Goal: Task Accomplishment & Management: Manage account settings

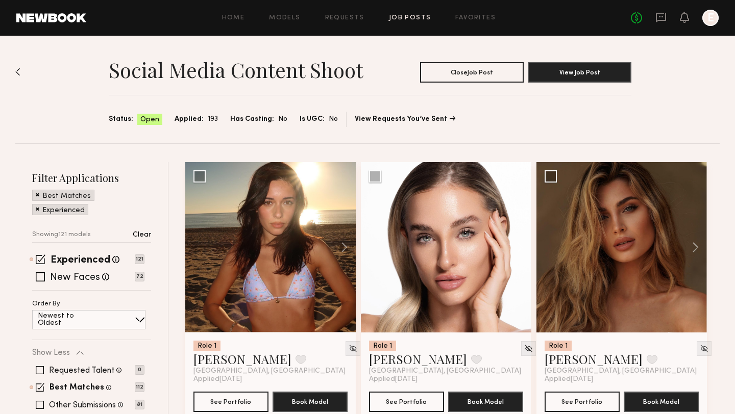
click at [707, 20] on div at bounding box center [710, 18] width 16 height 16
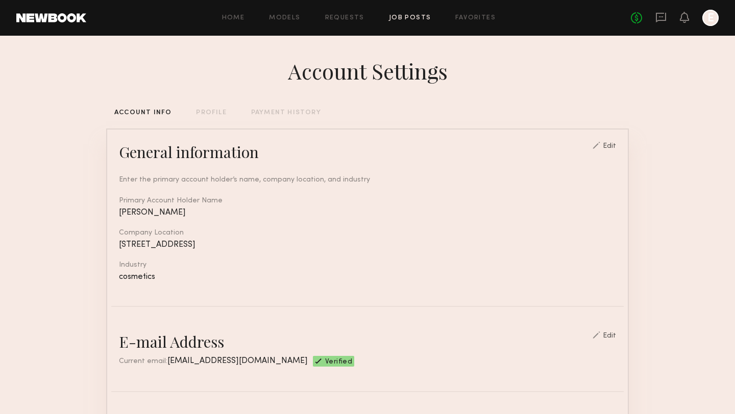
click at [407, 18] on link "Job Posts" at bounding box center [410, 18] width 42 height 7
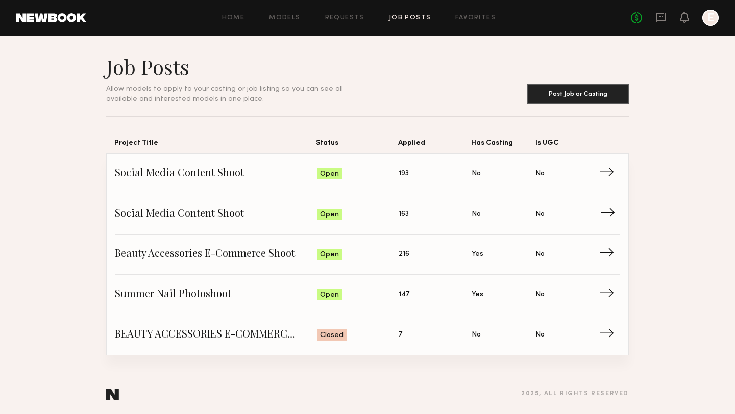
click at [233, 213] on span "Social Media Content Shoot" at bounding box center [216, 214] width 202 height 15
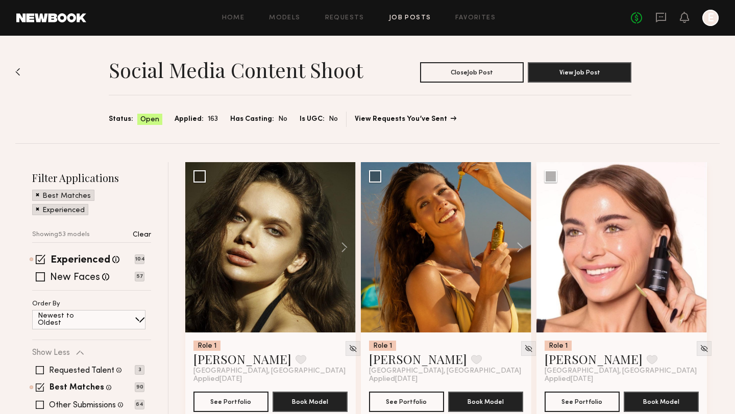
click at [388, 117] on link "View Requests You’ve Sent" at bounding box center [405, 119] width 101 height 7
click at [484, 66] on button "Close Job Post" at bounding box center [472, 72] width 104 height 20
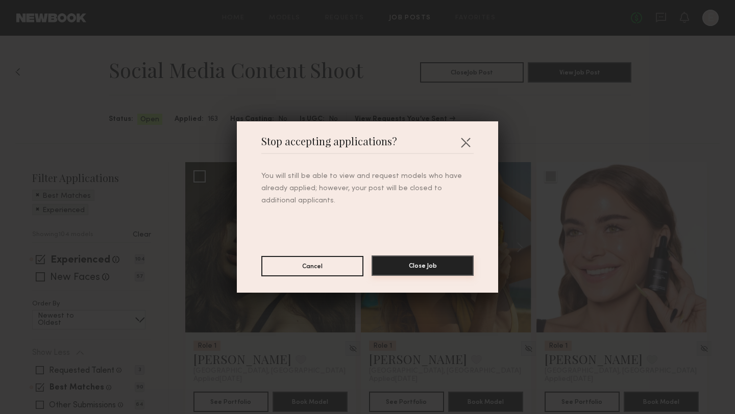
click at [387, 267] on button "Close Job" at bounding box center [423, 266] width 102 height 20
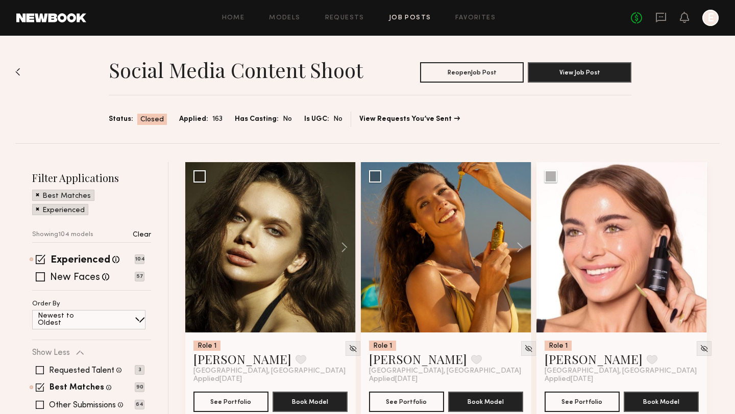
click at [421, 19] on link "Job Posts" at bounding box center [410, 18] width 42 height 7
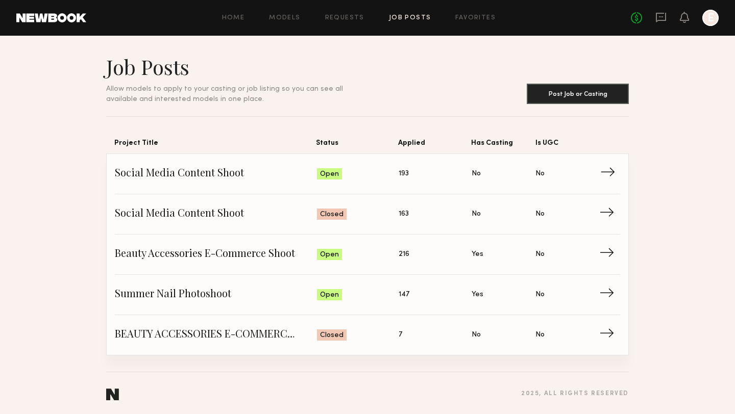
click at [222, 172] on span "Social Media Content Shoot" at bounding box center [216, 173] width 202 height 15
